Goal: Task Accomplishment & Management: Use online tool/utility

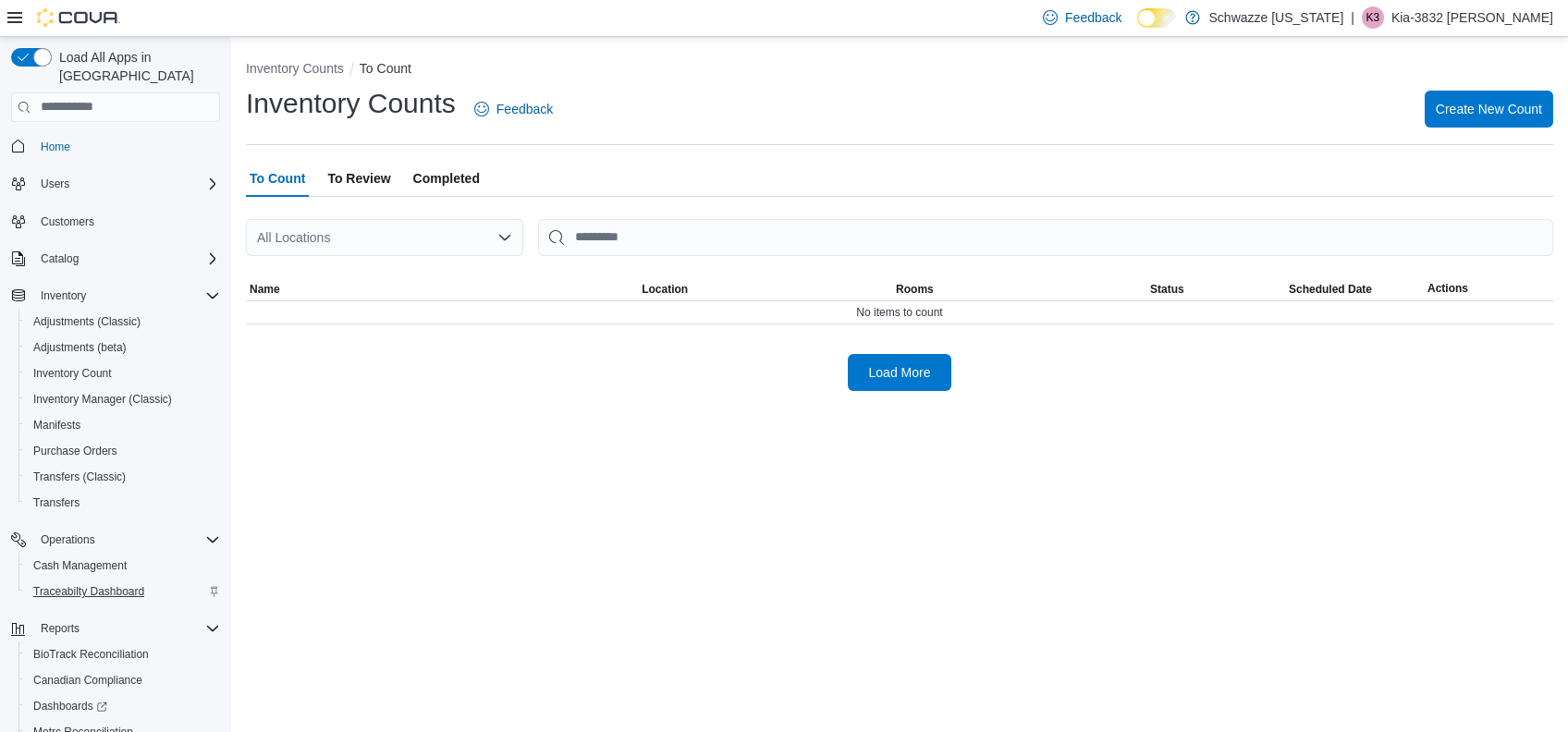
scroll to position [105, 0]
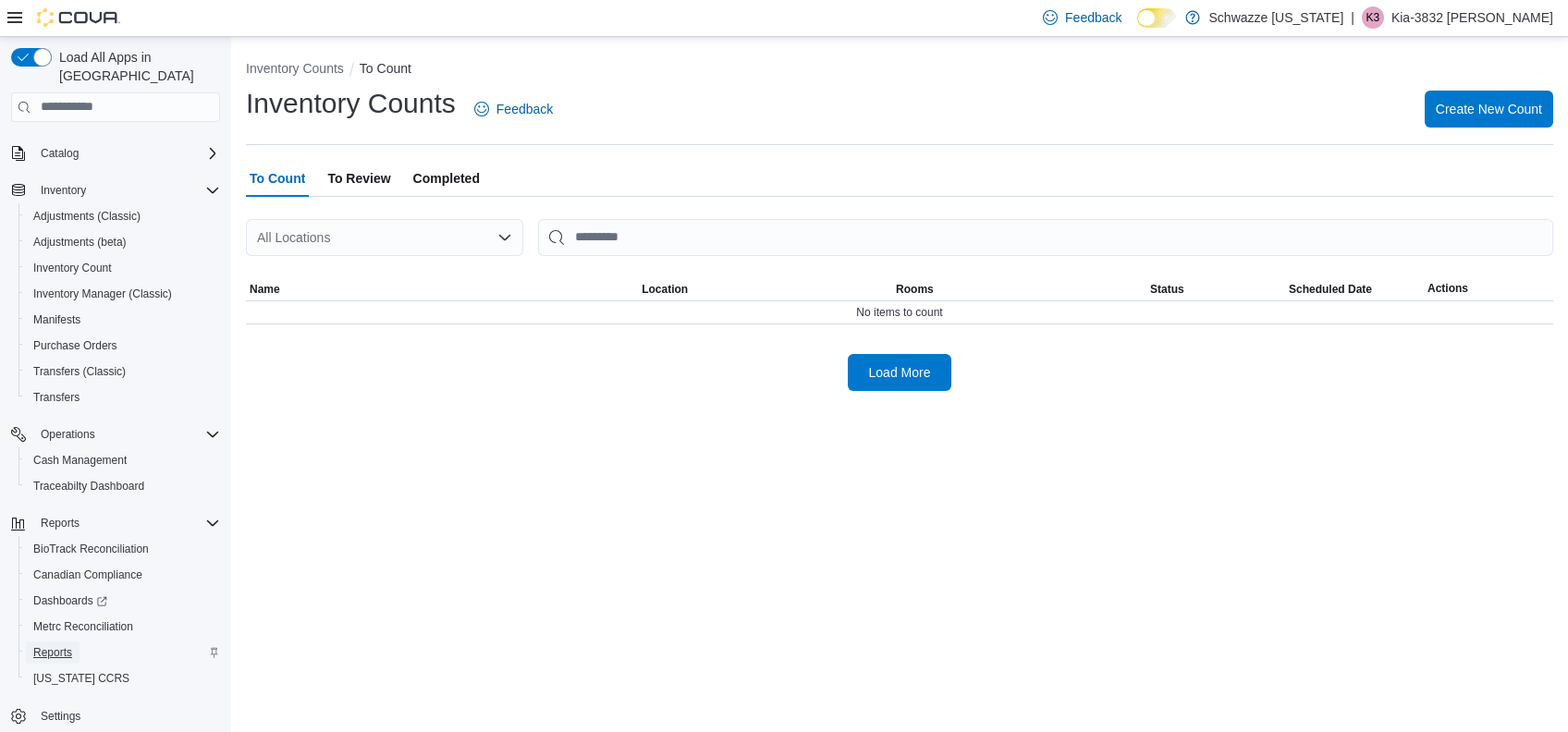
click at [65, 645] on span "Reports" at bounding box center [52, 651] width 38 height 15
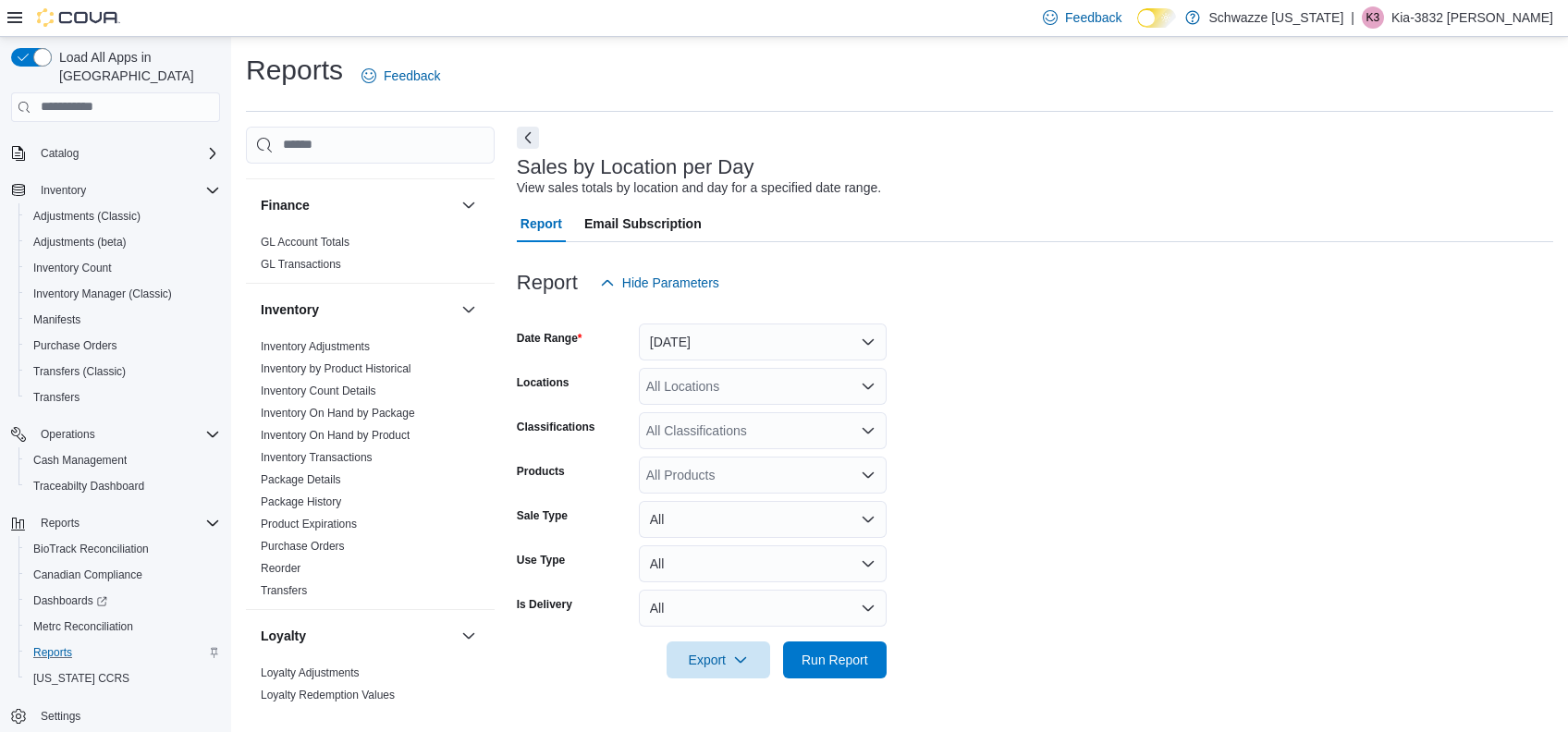
scroll to position [615, 0]
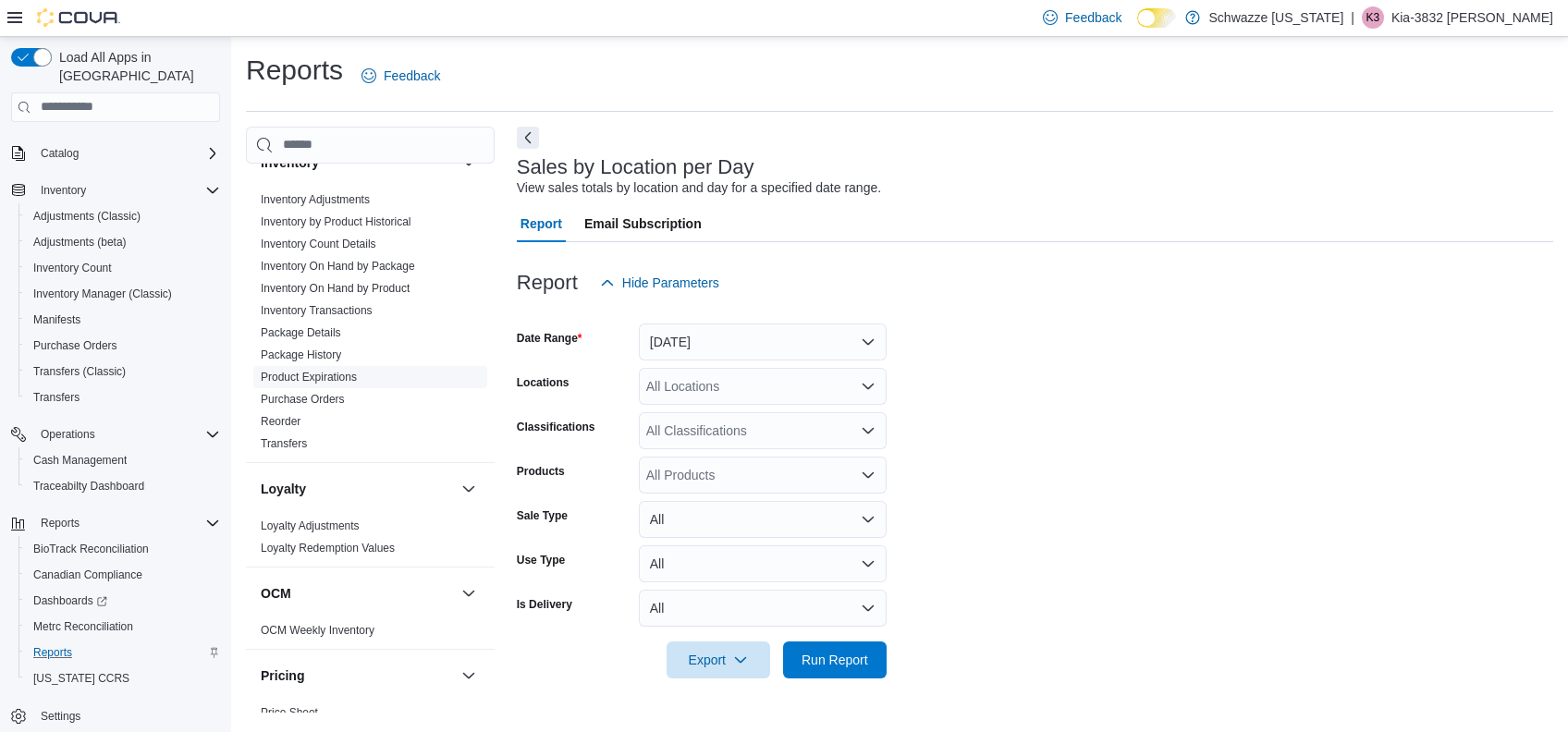
click at [338, 378] on link "Product Expirations" at bounding box center [309, 376] width 96 height 13
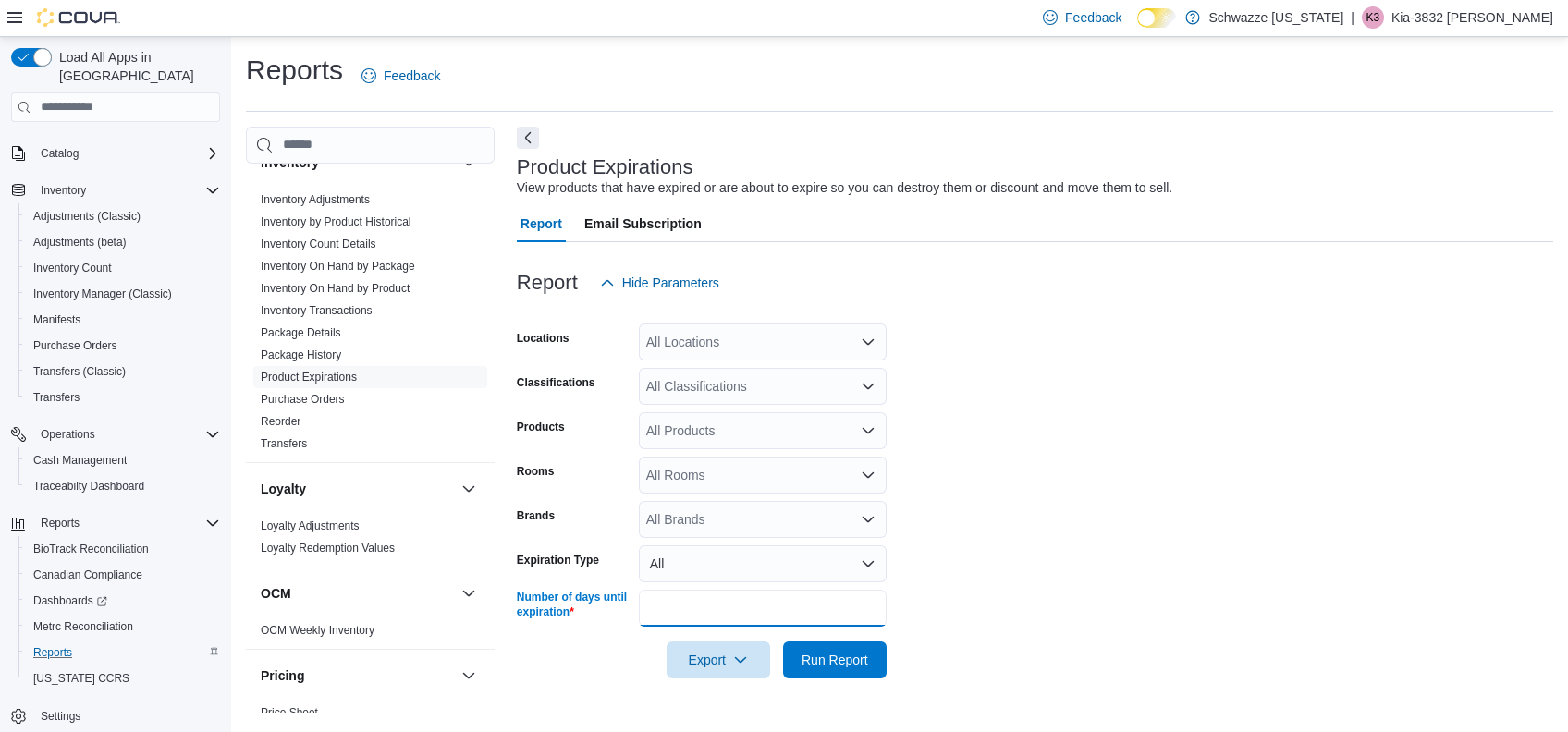
click at [696, 595] on input "**" at bounding box center [763, 608] width 248 height 37
type input "**"
click at [728, 331] on div "All Locations" at bounding box center [763, 342] width 248 height 37
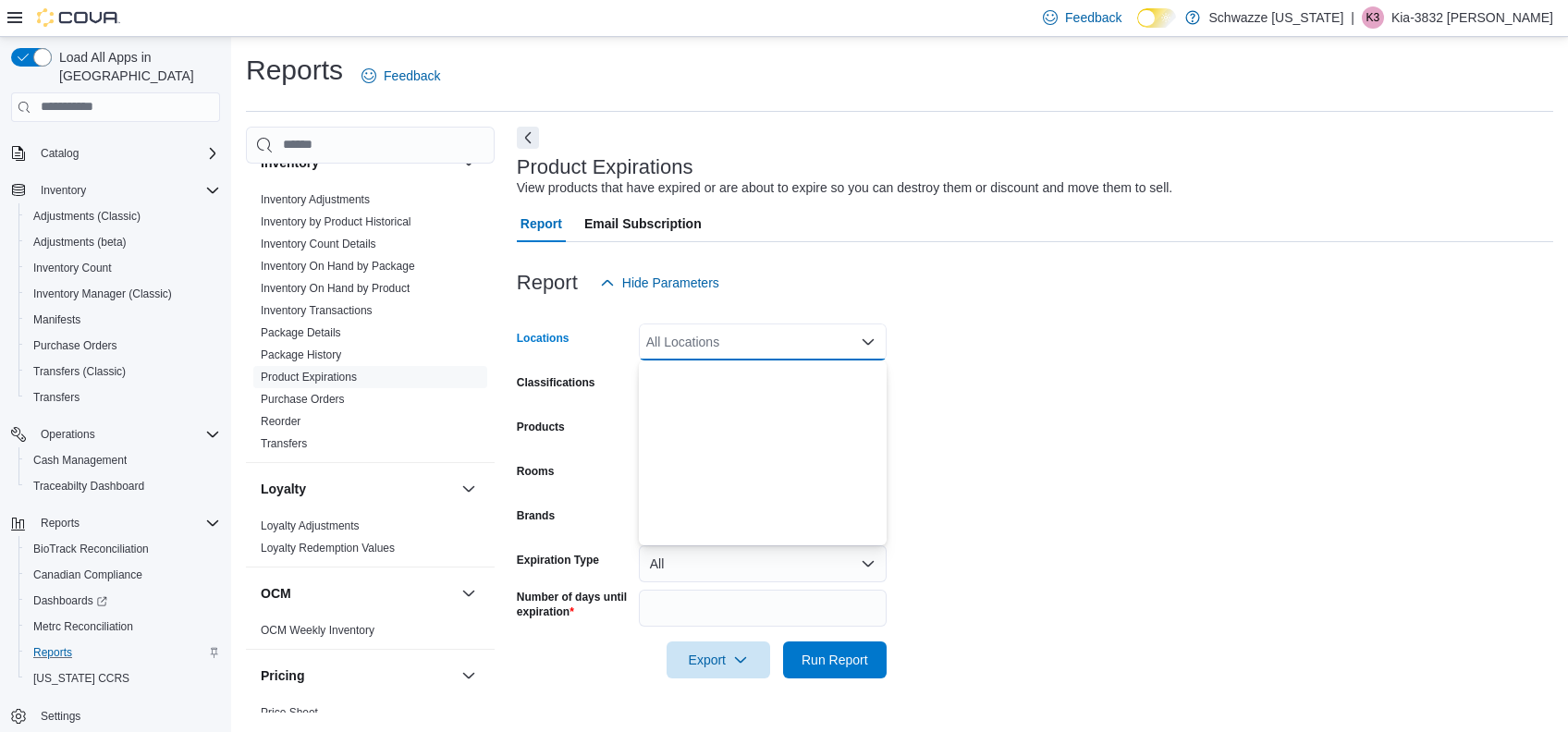
scroll to position [914, 0]
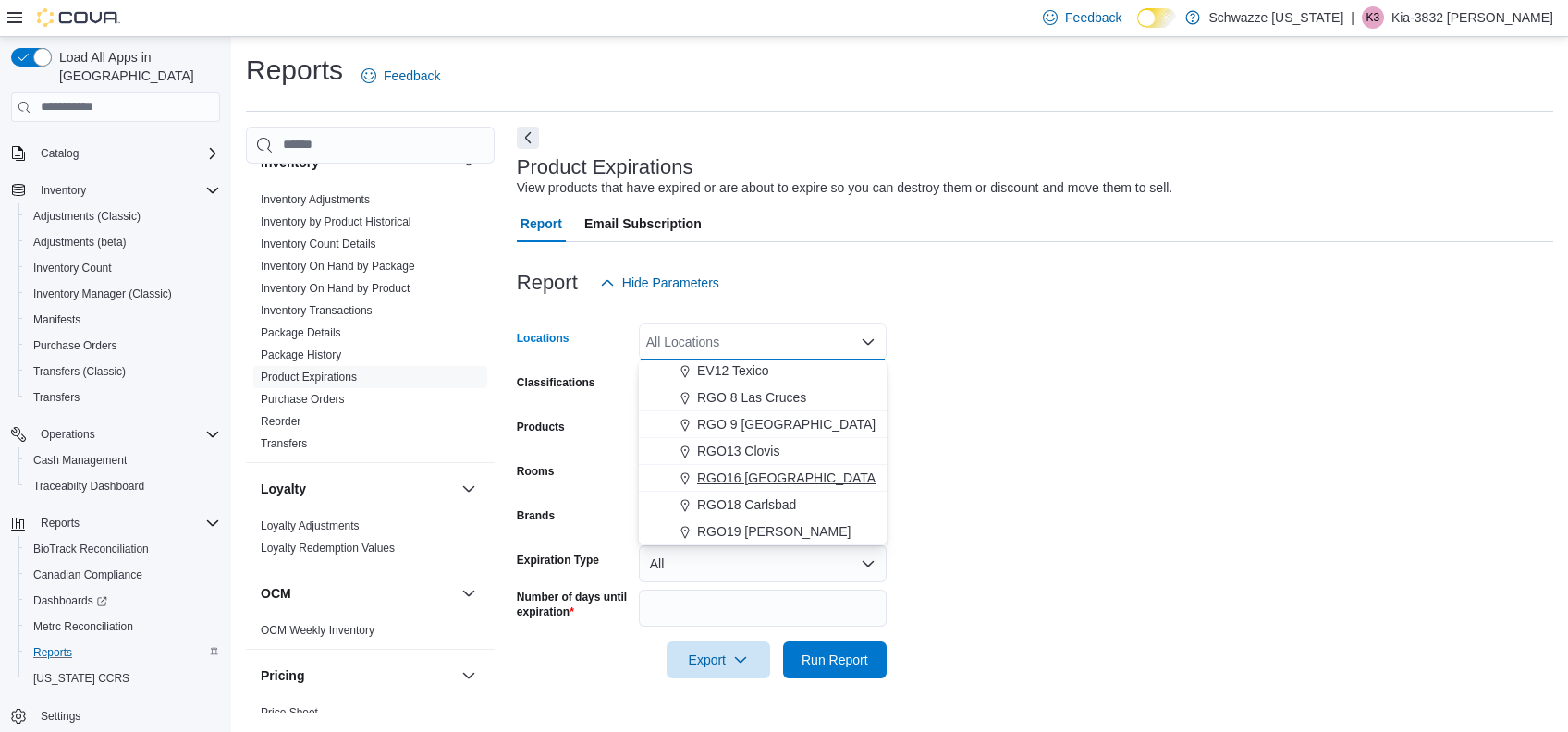
click at [750, 480] on span "RGO16 [GEOGRAPHIC_DATA]" at bounding box center [787, 478] width 182 height 19
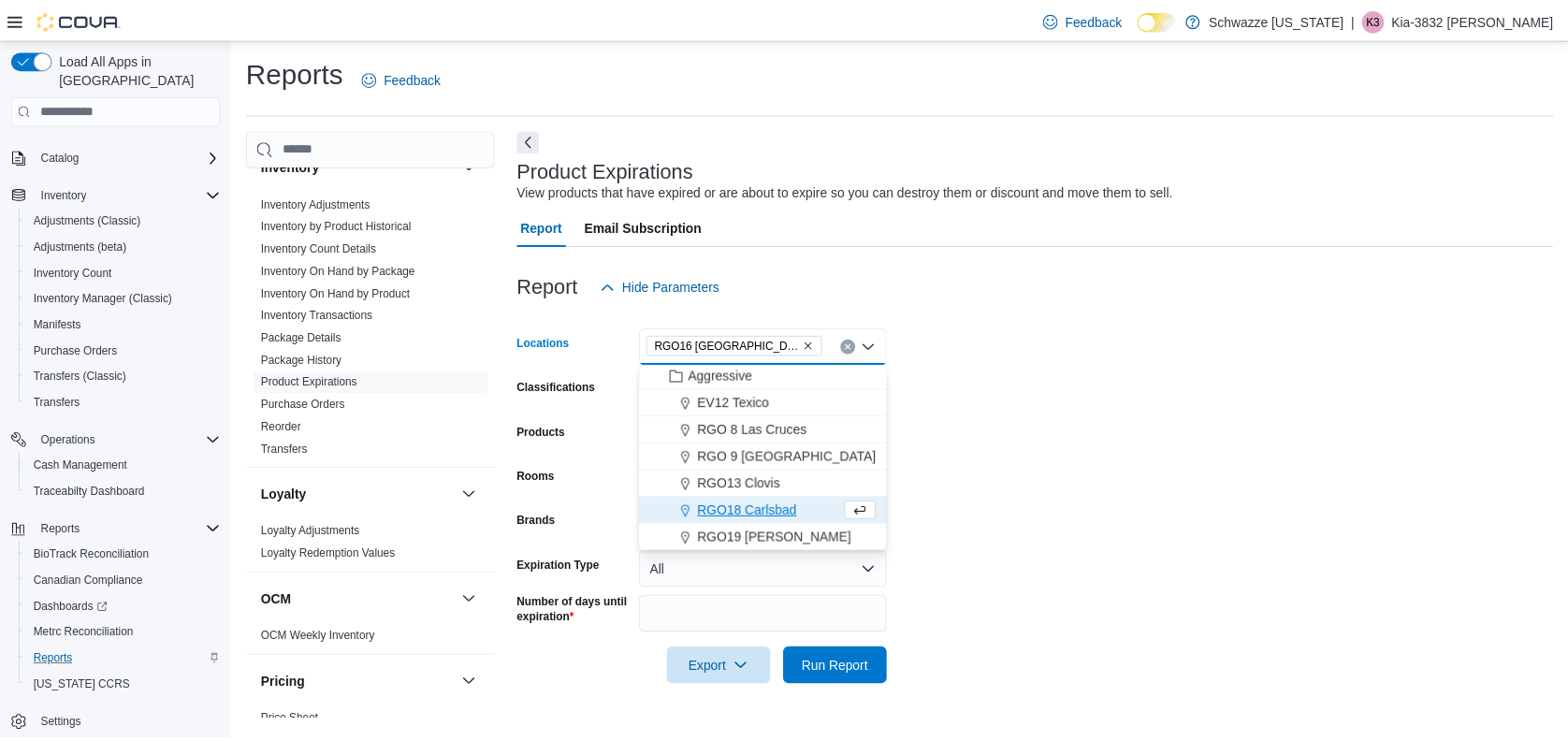
scroll to position [898, 0]
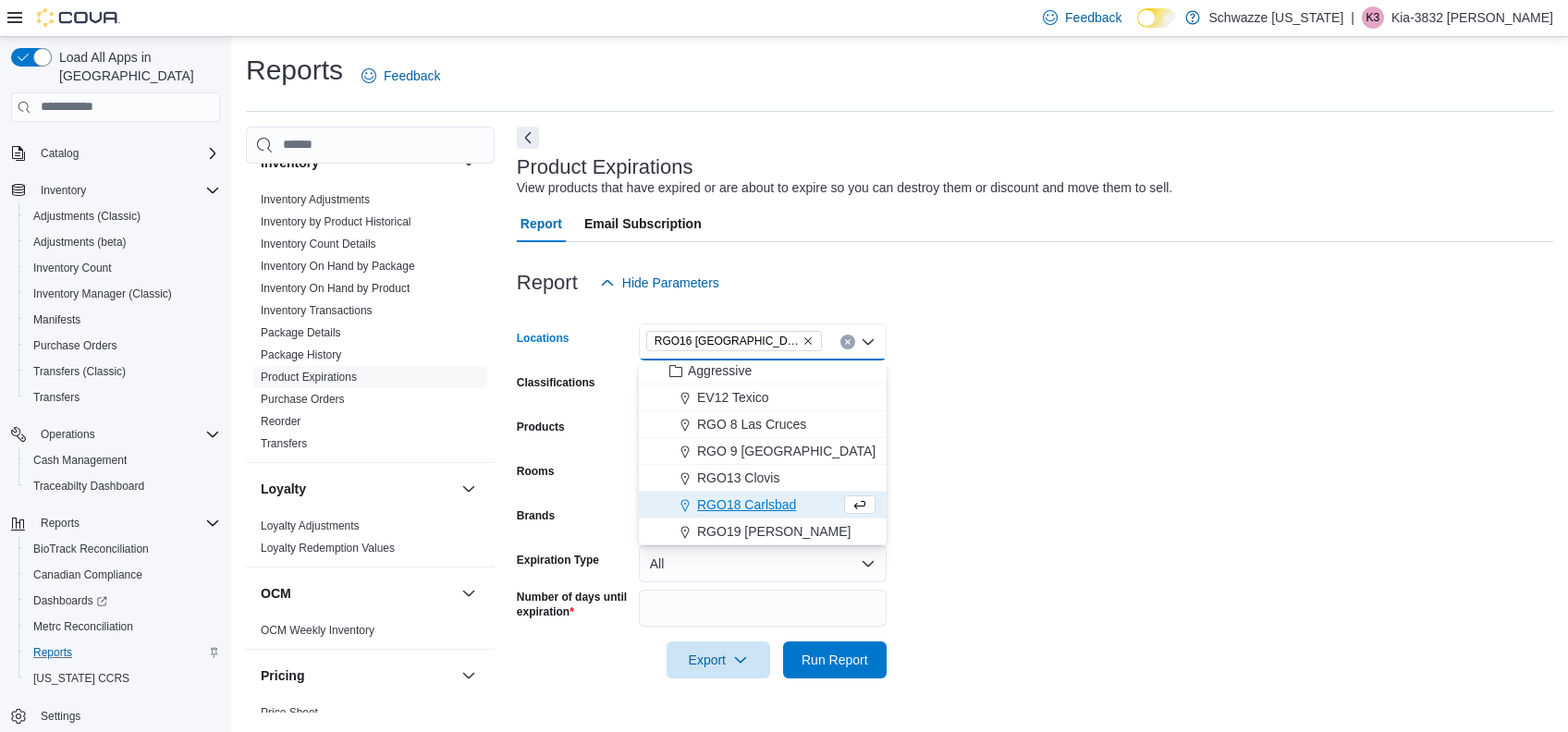
click at [983, 520] on form "Locations RGO16 [GEOGRAPHIC_DATA] Combo box. Selected. RGO16 [GEOGRAPHIC_DATA].…" at bounding box center [1035, 489] width 1036 height 377
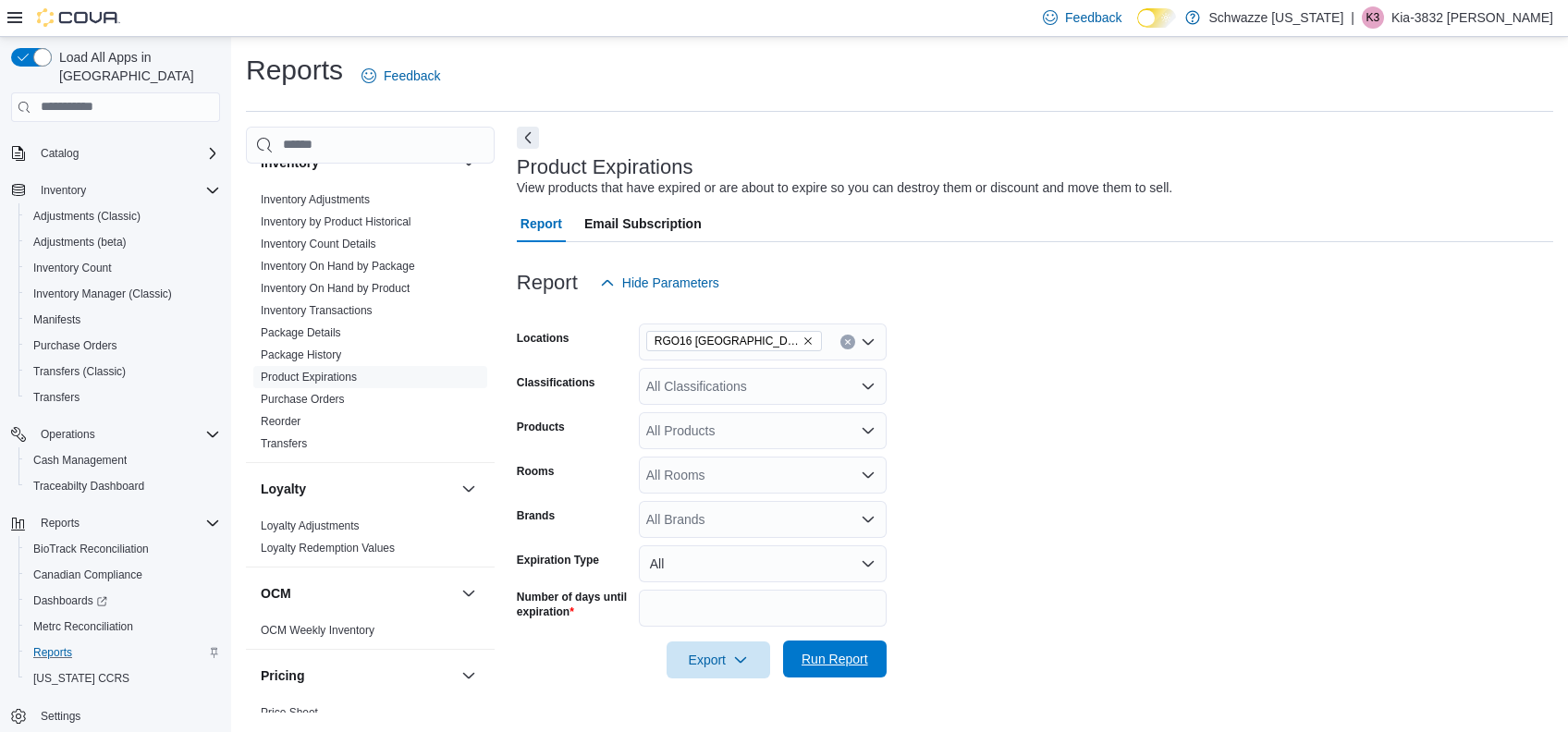
click at [849, 659] on span "Run Report" at bounding box center [835, 658] width 67 height 19
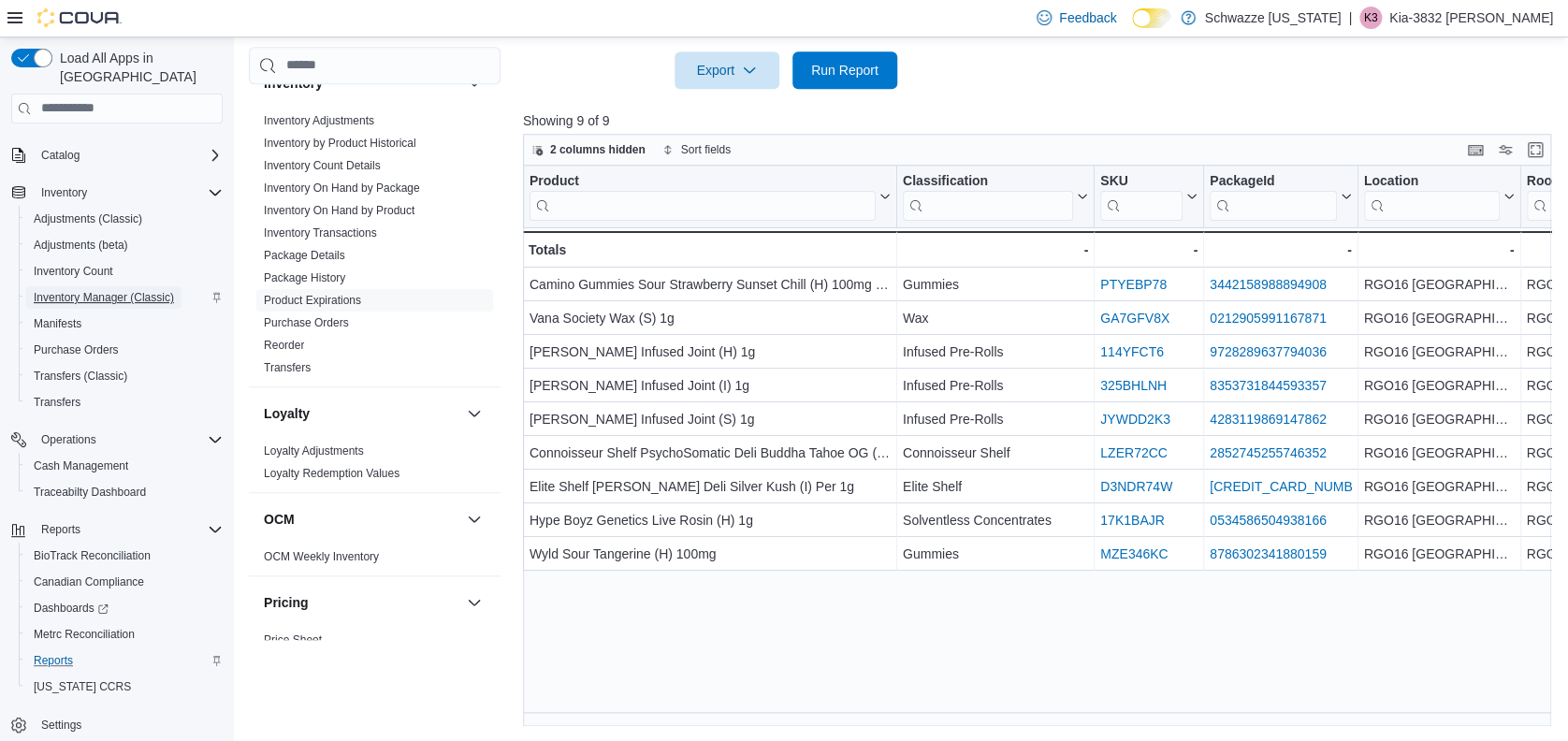
click at [117, 289] on span "Inventory Manager (Classic)" at bounding box center [103, 296] width 140 height 15
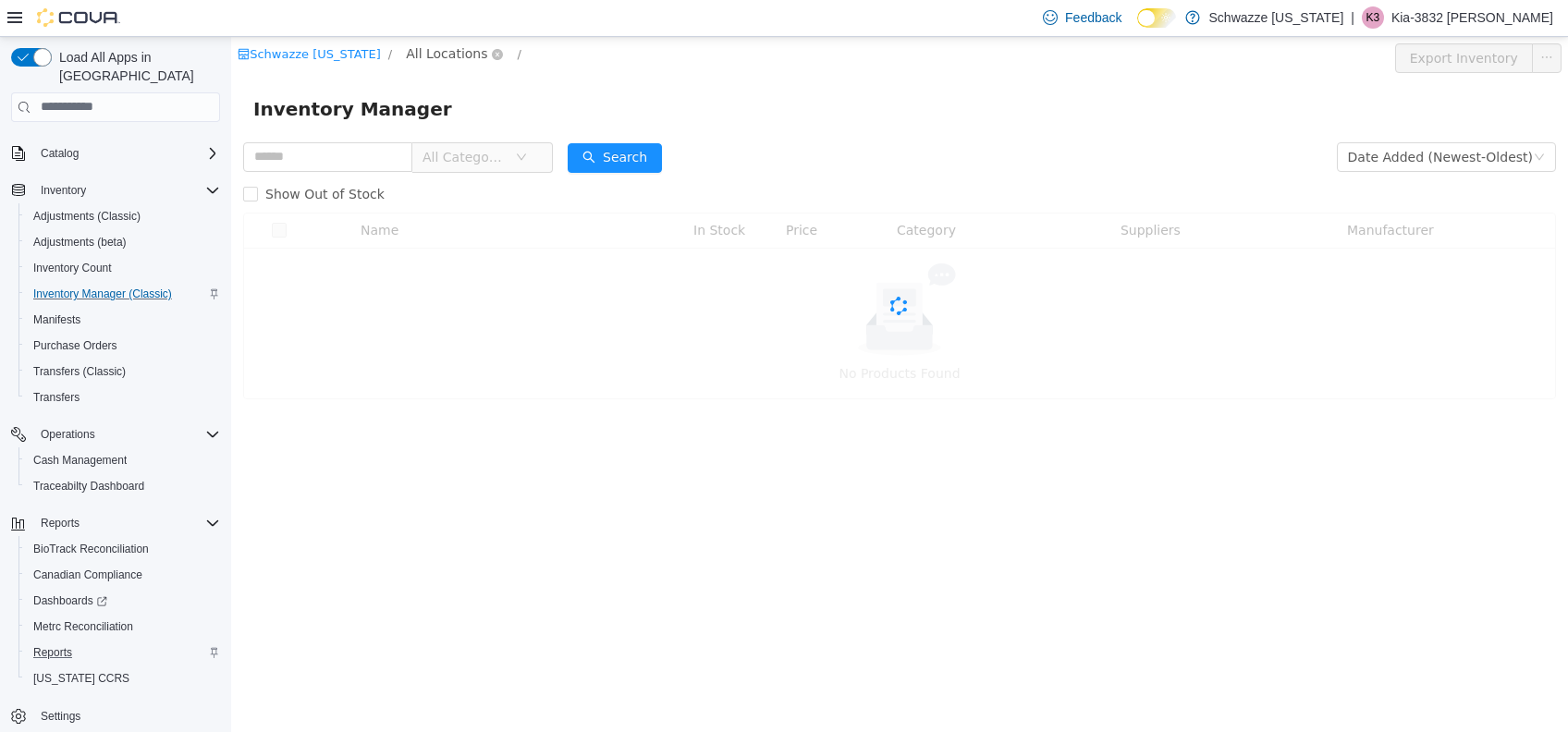
click at [413, 42] on span "All Locations" at bounding box center [446, 52] width 82 height 21
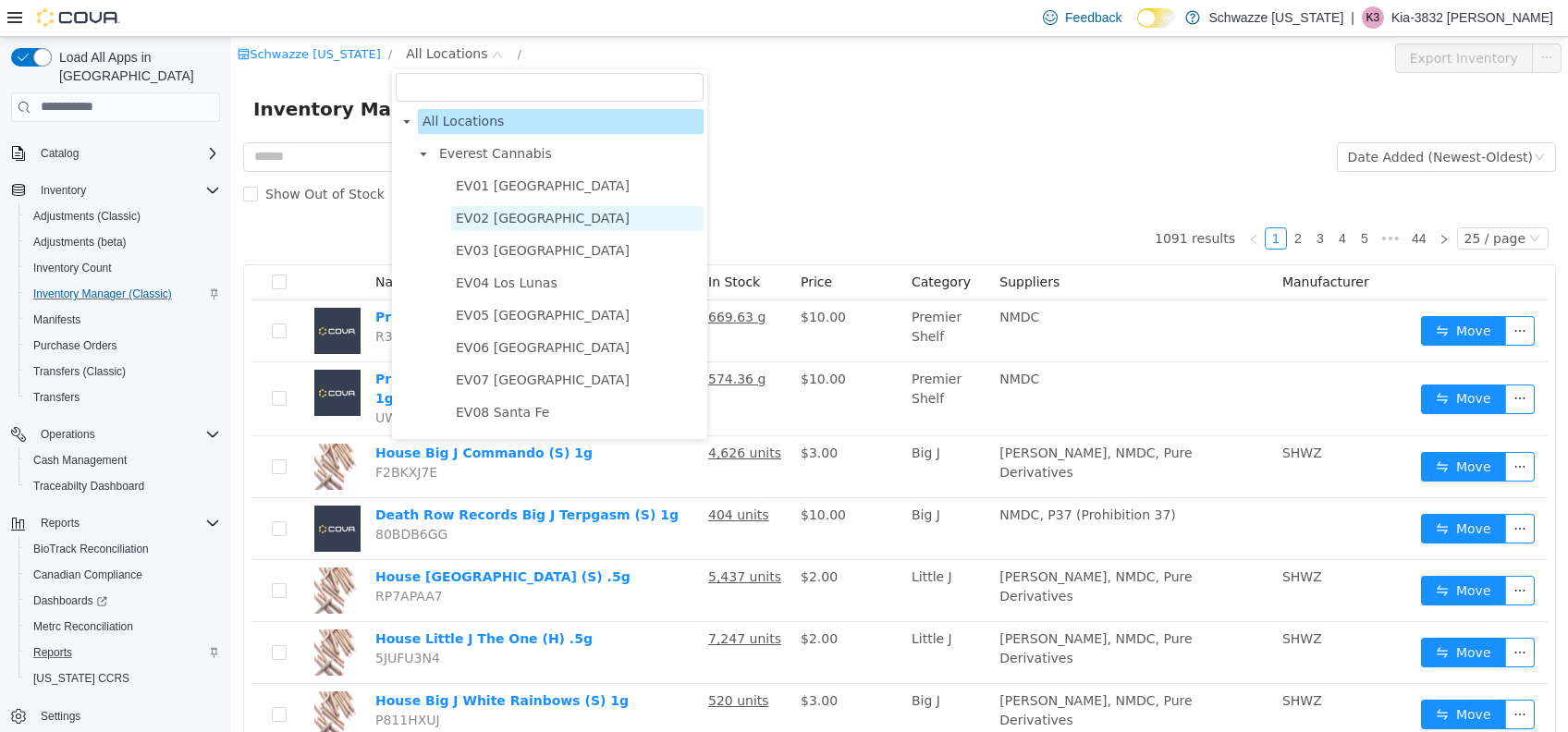
scroll to position [1014, 0]
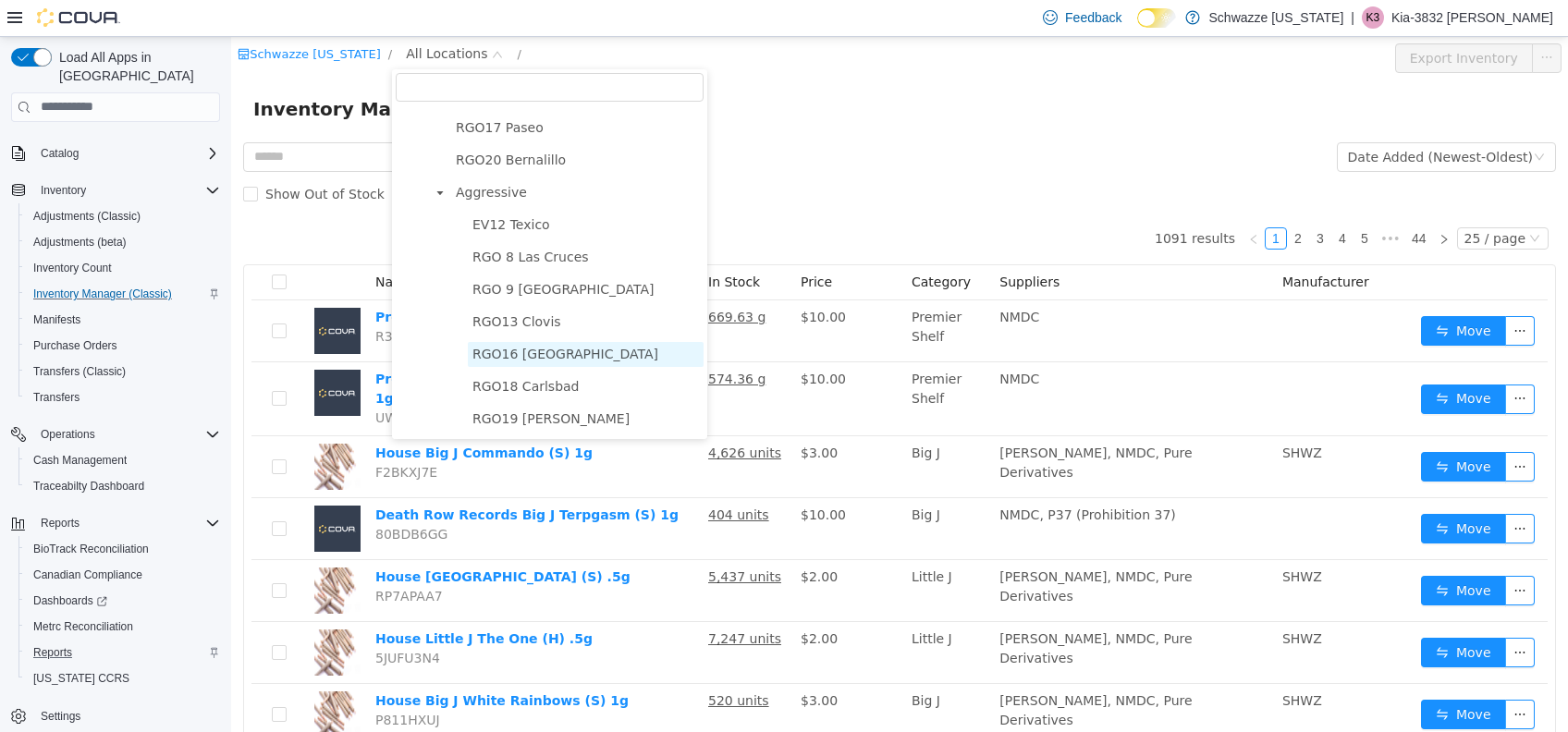
click at [531, 354] on span "RGO16 [GEOGRAPHIC_DATA]" at bounding box center [564, 353] width 186 height 15
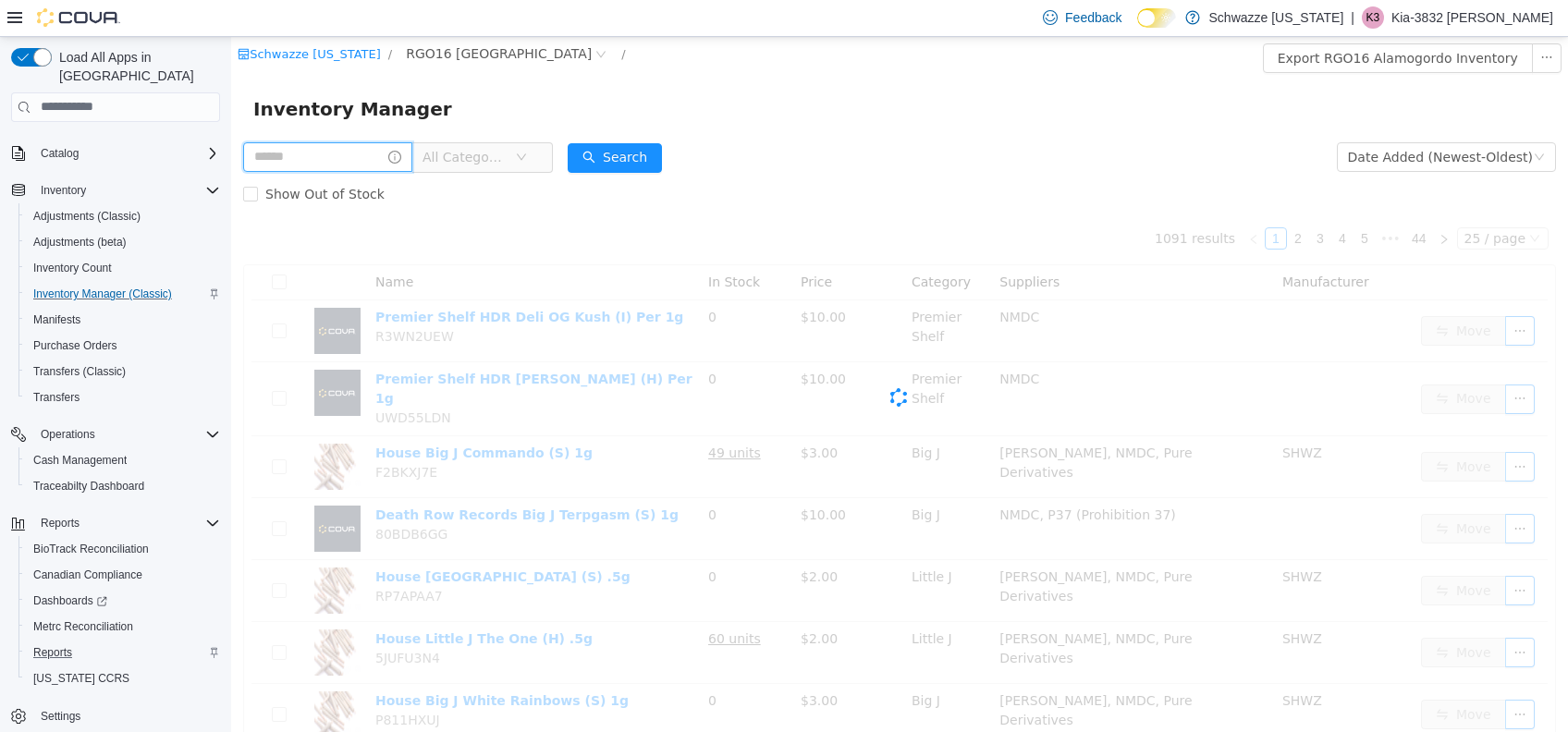
click at [363, 156] on input "text" at bounding box center [327, 156] width 169 height 29
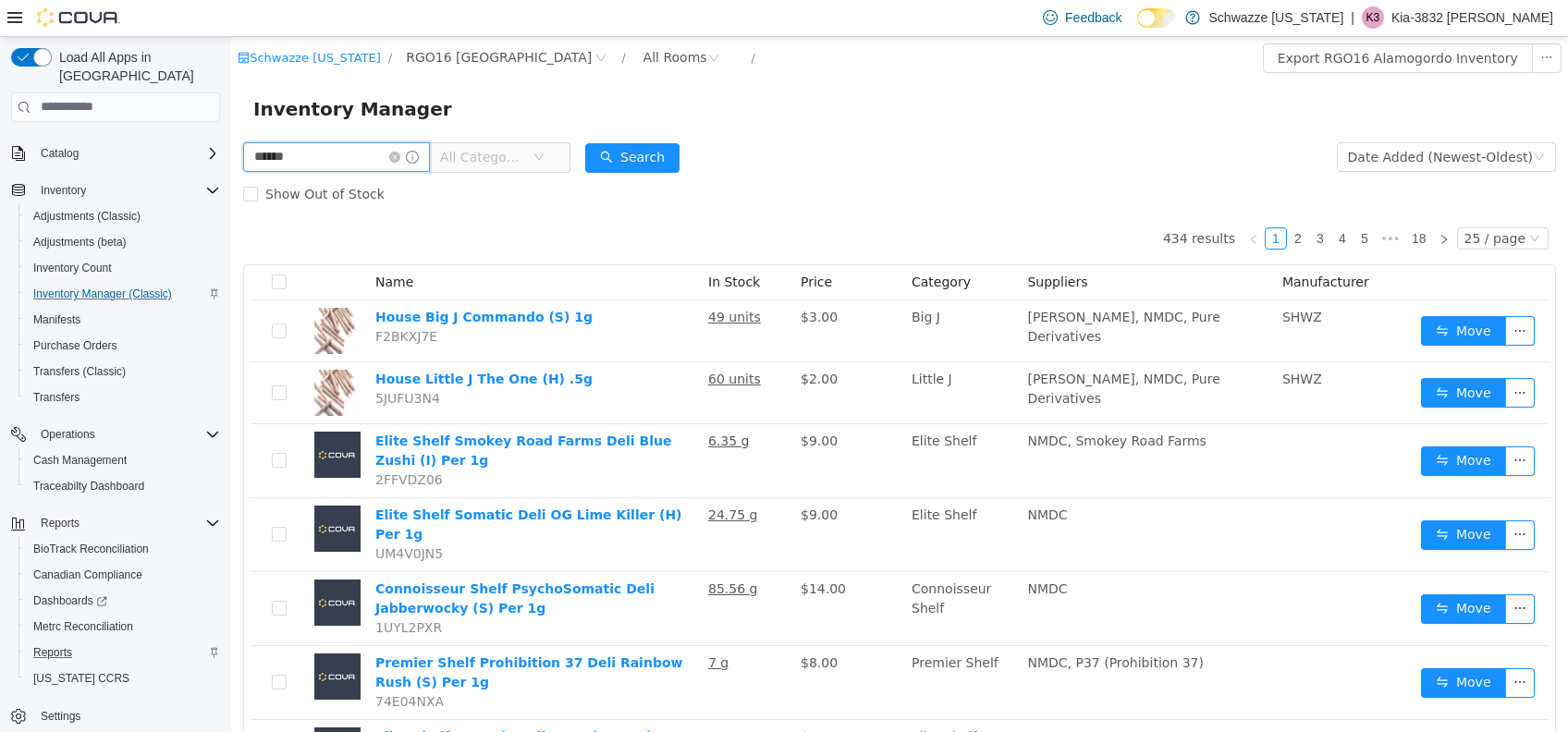
type input "******"
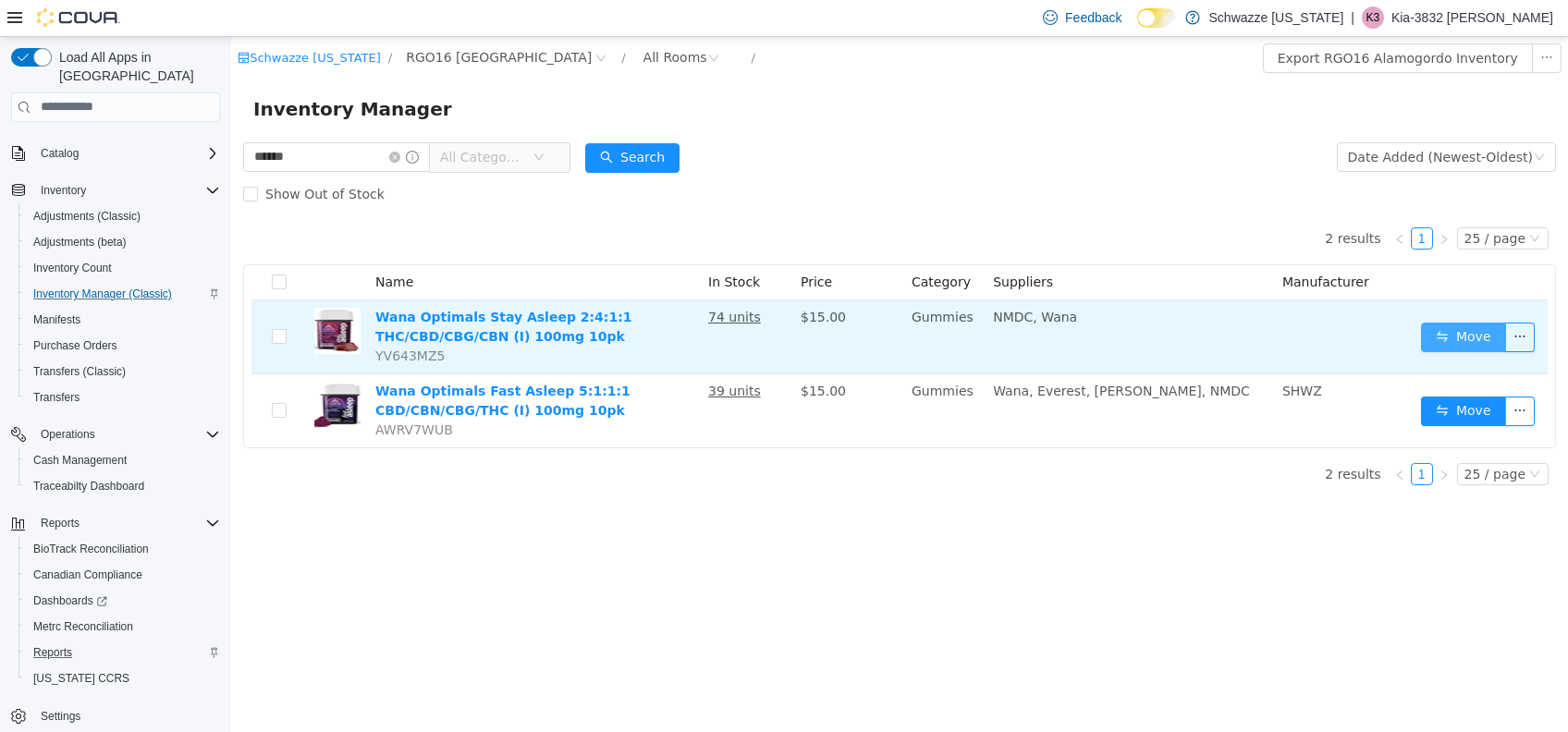
click at [1468, 321] on button "Move" at bounding box center [1463, 336] width 85 height 29
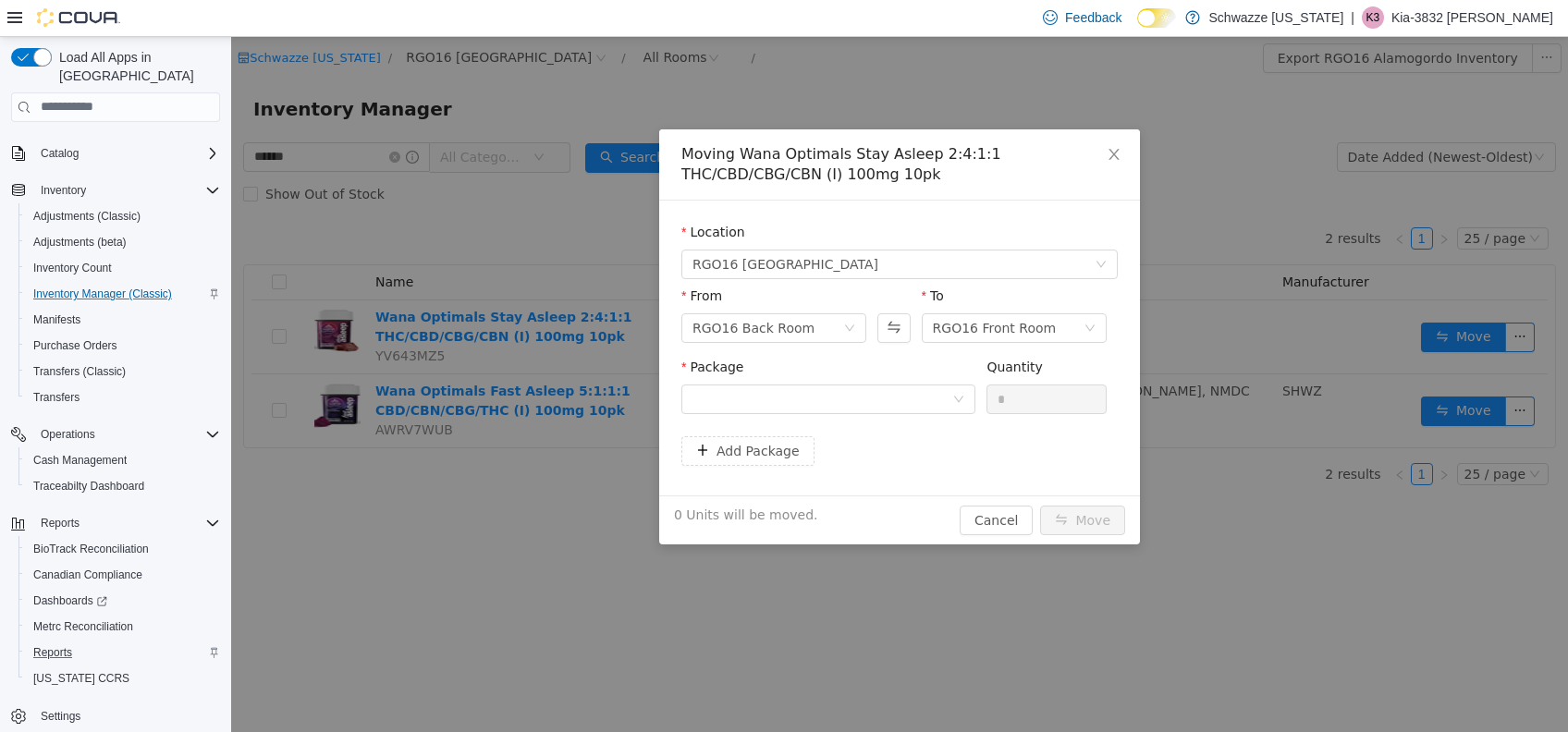
click at [1465, 332] on div "Moving Wana Optimals Stay Asleep 2:4:1:1 THC/CBD/CBG/CBN (I) 100mg 10pk Locatio…" at bounding box center [899, 383] width 1336 height 695
drag, startPoint x: 912, startPoint y: 386, endPoint x: 917, endPoint y: 394, distance: 9.4
click at [917, 390] on div at bounding box center [822, 398] width 260 height 28
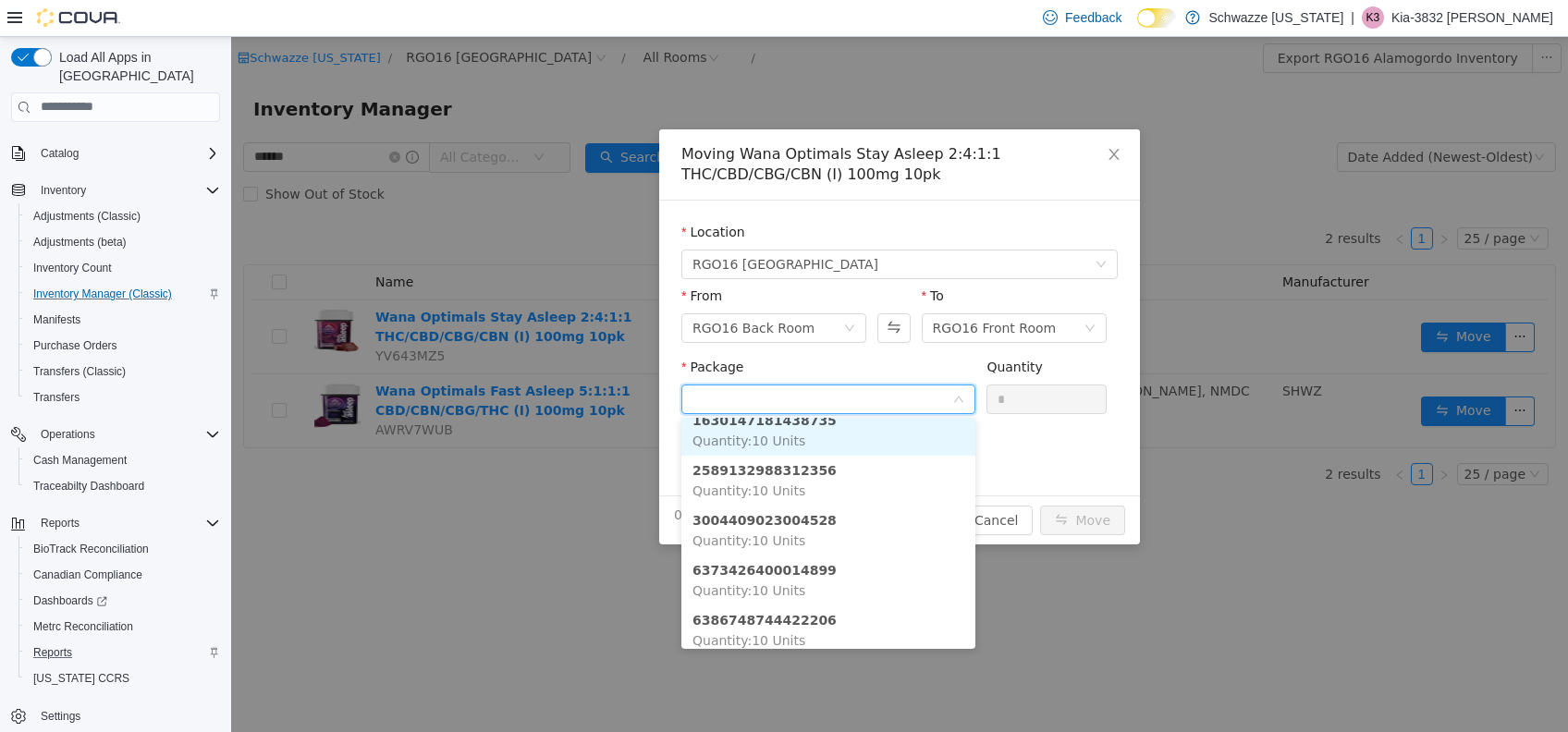
scroll to position [155, 0]
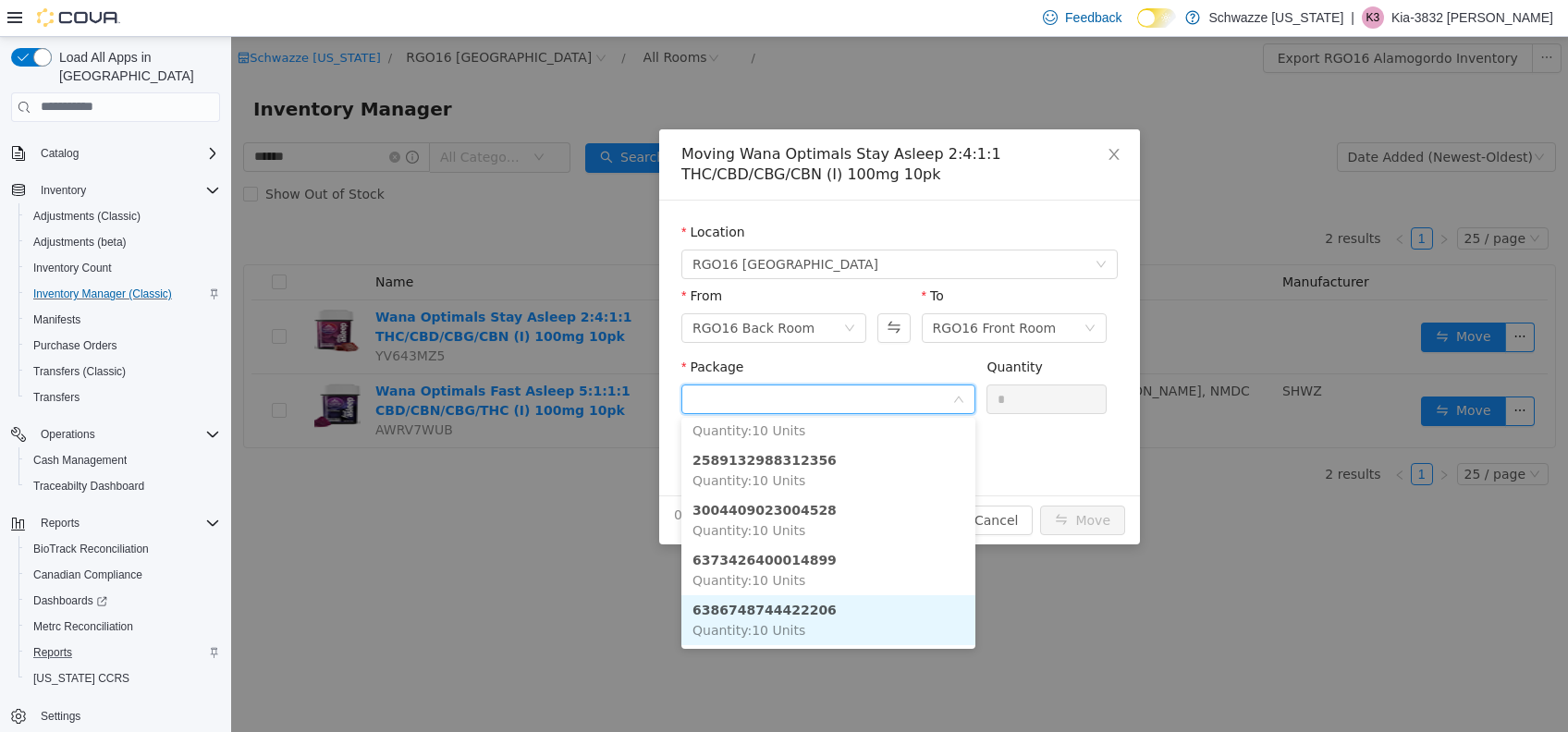
click at [839, 609] on li "6386748744422206 Quantity : 10 Units" at bounding box center [828, 619] width 294 height 50
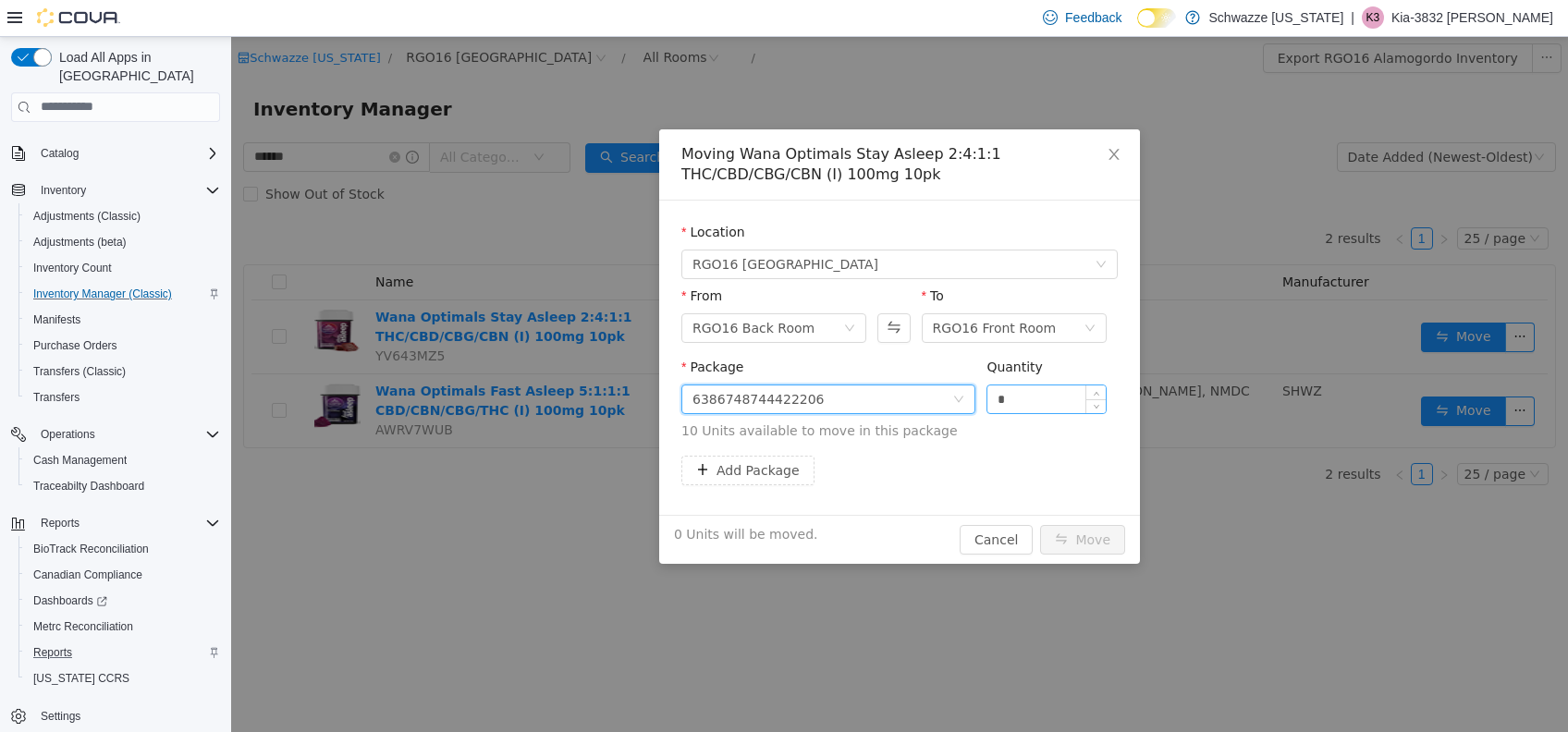
click at [1039, 394] on input "*" at bounding box center [1046, 398] width 118 height 28
type input "**"
click at [1040, 524] on button "Move" at bounding box center [1082, 538] width 85 height 29
